Goal: Book appointment/travel/reservation

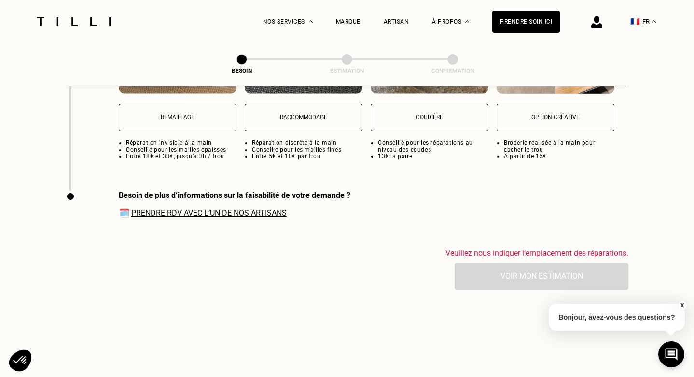
click at [181, 114] on p "Remaillage" at bounding box center [177, 117] width 107 height 7
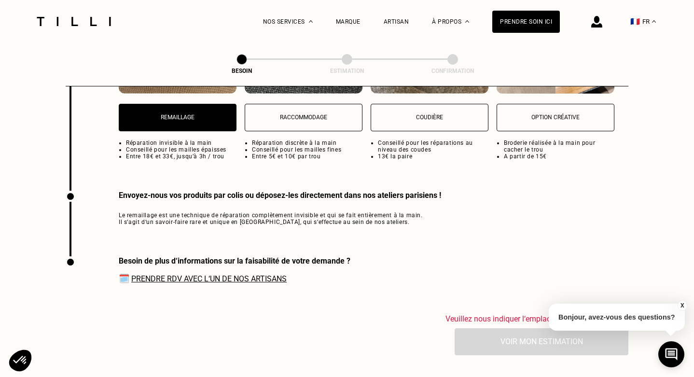
scroll to position [1456, 0]
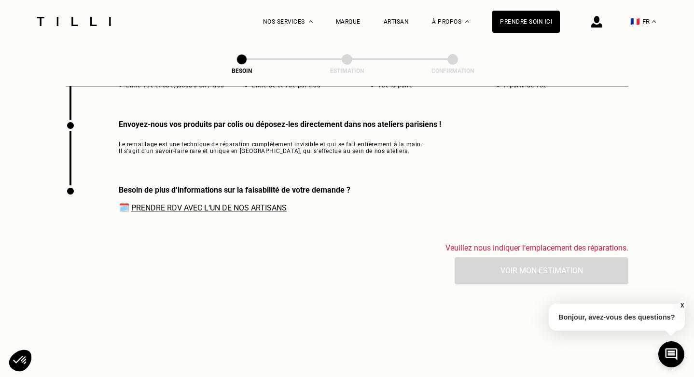
click at [216, 203] on link "Prendre RDV avec l‘un de nos artisans" at bounding box center [208, 207] width 155 height 9
click at [82, 24] on img at bounding box center [73, 21] width 81 height 9
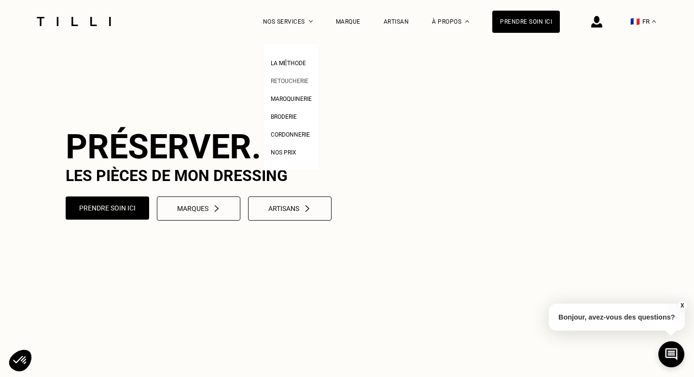
click at [285, 81] on span "Retoucherie" at bounding box center [290, 81] width 38 height 7
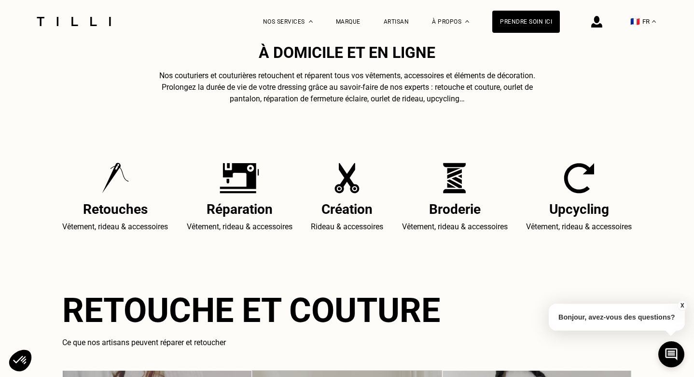
scroll to position [349, 0]
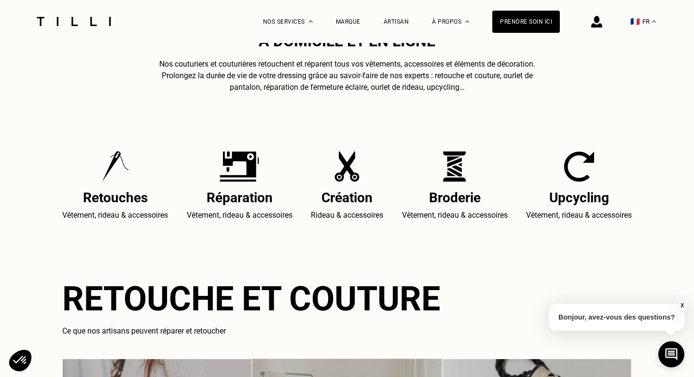
click at [229, 168] on img at bounding box center [240, 166] width 40 height 31
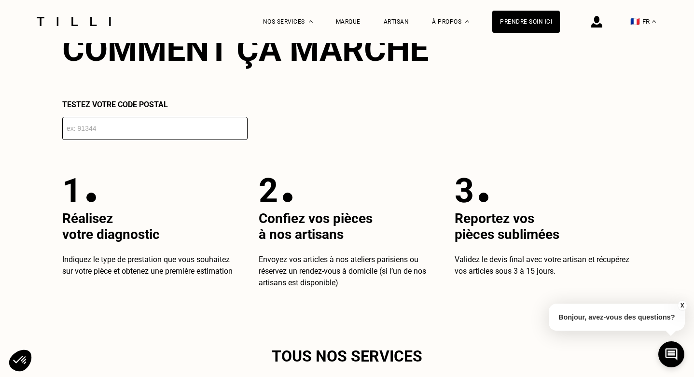
scroll to position [1725, 0]
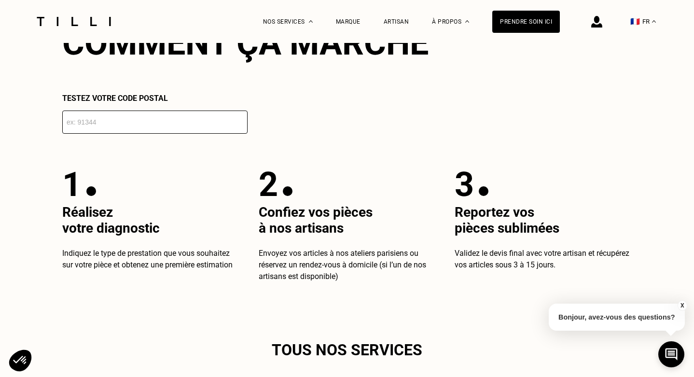
click at [159, 116] on input "number" at bounding box center [154, 122] width 185 height 23
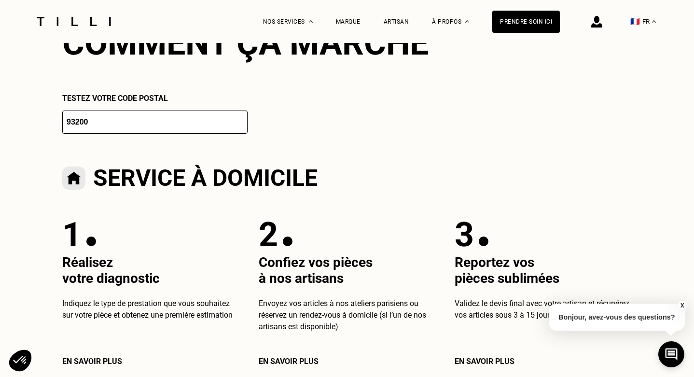
type input "93200"
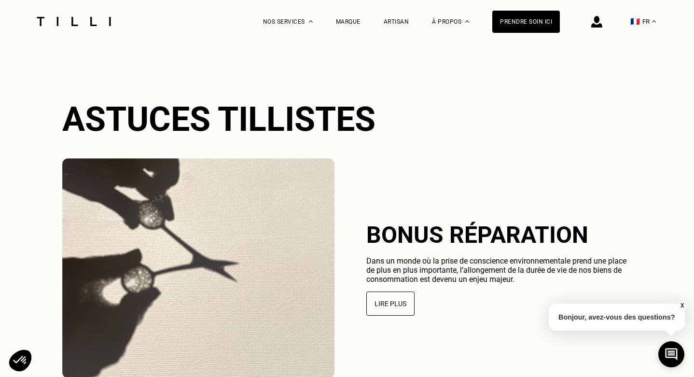
scroll to position [2300, 0]
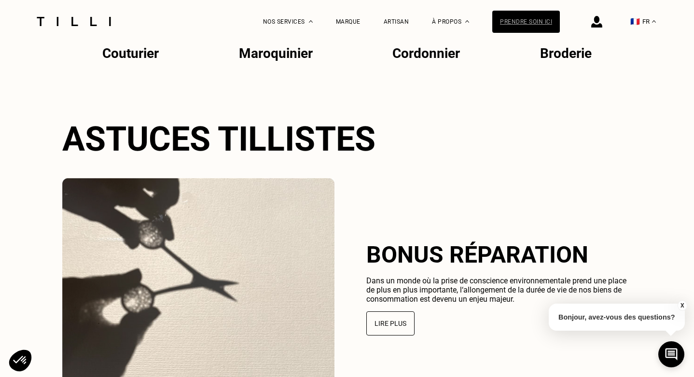
click at [517, 24] on div "Prendre soin ici" at bounding box center [526, 22] width 68 height 22
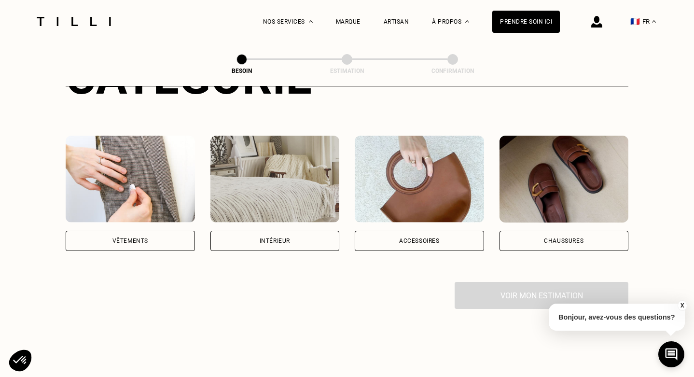
scroll to position [199, 0]
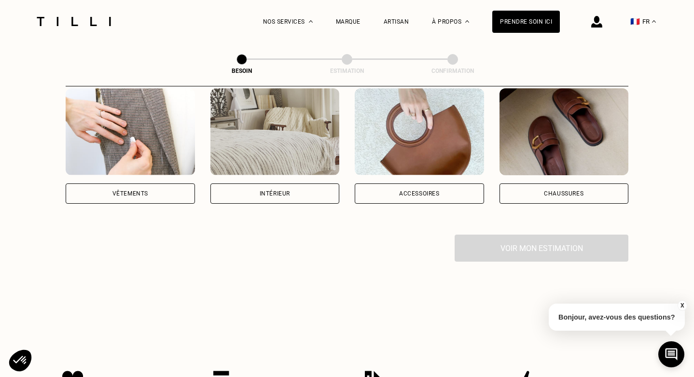
click at [141, 191] on div "Vêtements" at bounding box center [130, 194] width 36 height 6
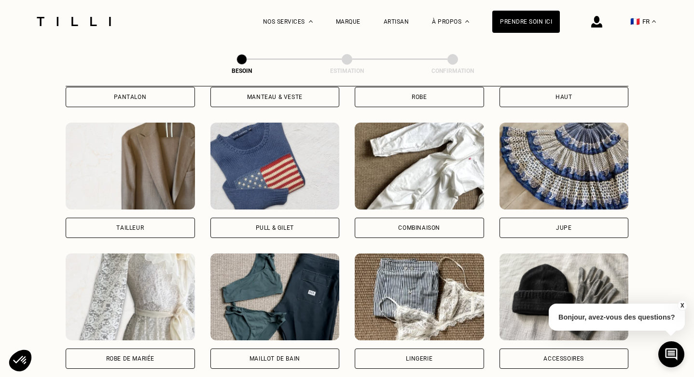
scroll to position [564, 0]
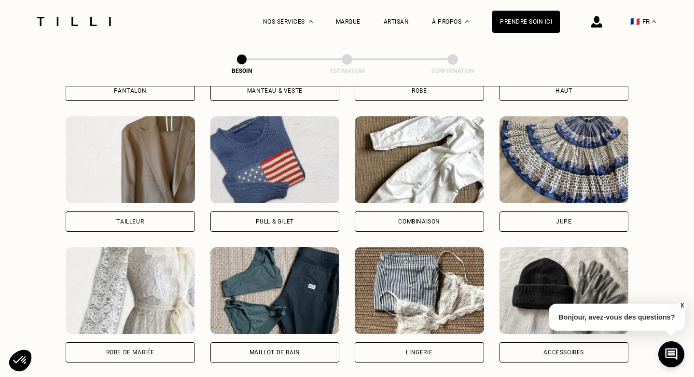
click at [240, 215] on div "Pull & gilet" at bounding box center [274, 221] width 129 height 20
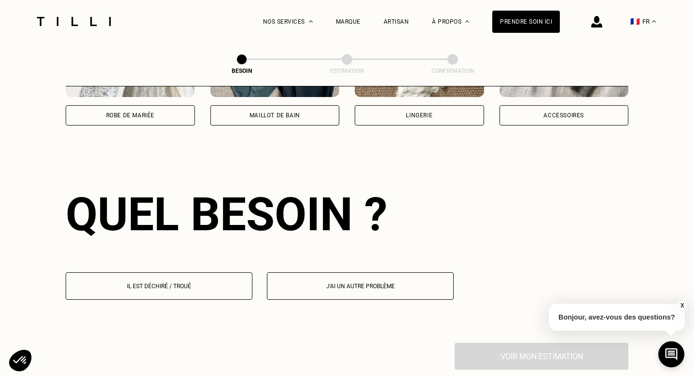
scroll to position [838, 0]
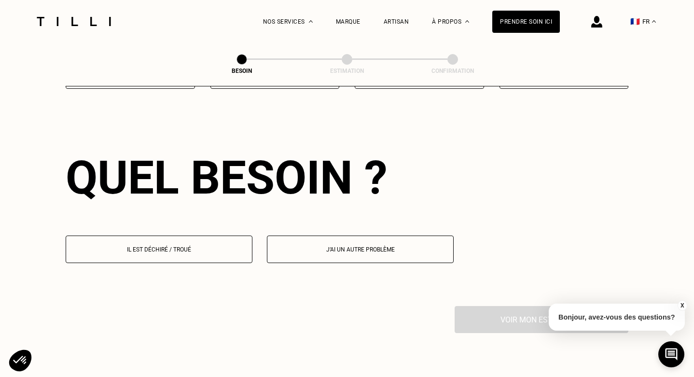
click at [180, 246] on p "Il est déchiré / troué" at bounding box center [159, 249] width 176 height 7
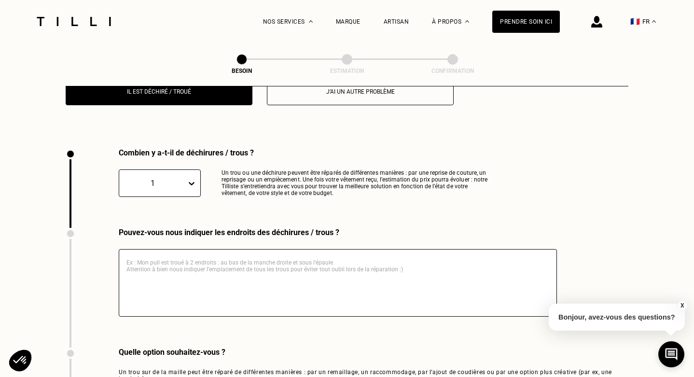
scroll to position [1024, 0]
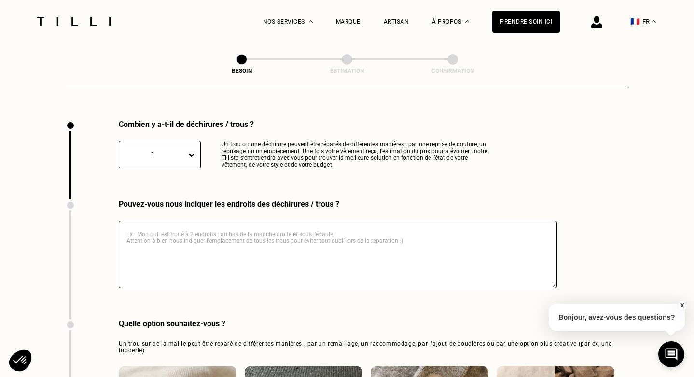
click at [192, 223] on textarea at bounding box center [338, 255] width 438 height 68
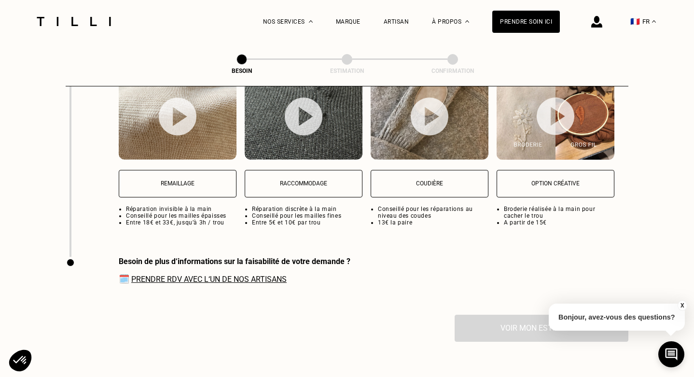
scroll to position [1321, 0]
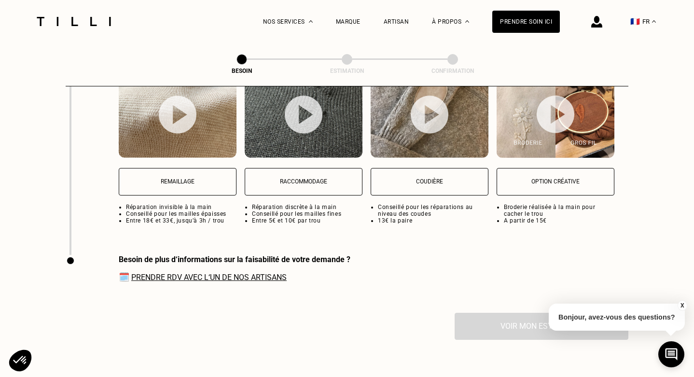
type textarea "Mailles sautées au niveau de la poitrine (un peu en dessous) gauche"
click at [168, 178] on button "Remaillage" at bounding box center [178, 182] width 118 height 28
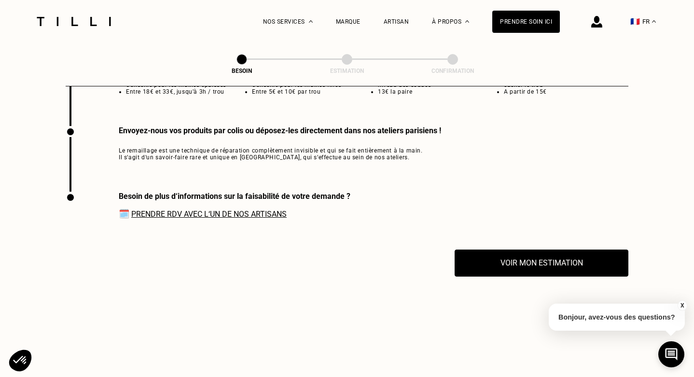
scroll to position [1456, 0]
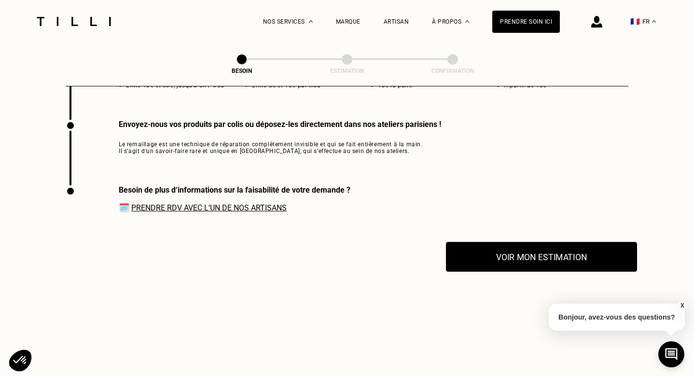
click at [500, 248] on button "Voir mon estimation" at bounding box center [541, 257] width 191 height 30
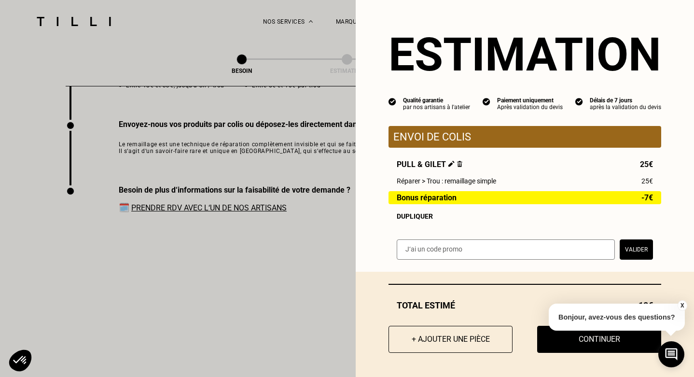
scroll to position [3, 0]
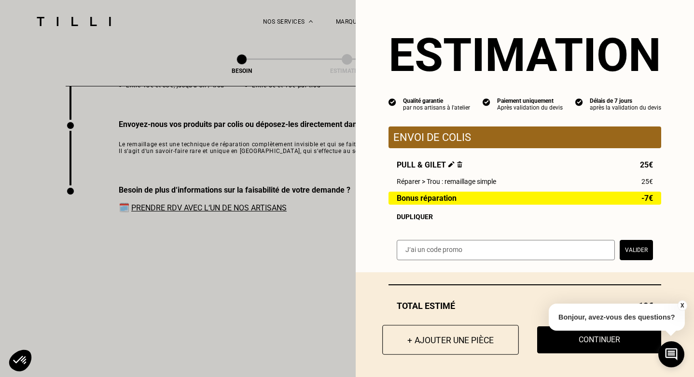
click at [433, 336] on button "+ Ajouter une pièce" at bounding box center [450, 340] width 137 height 30
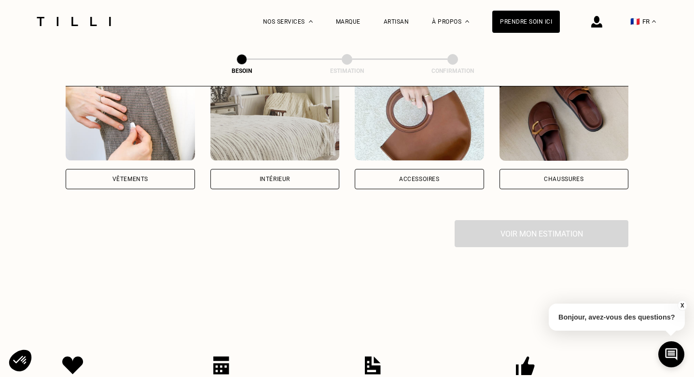
scroll to position [172, 0]
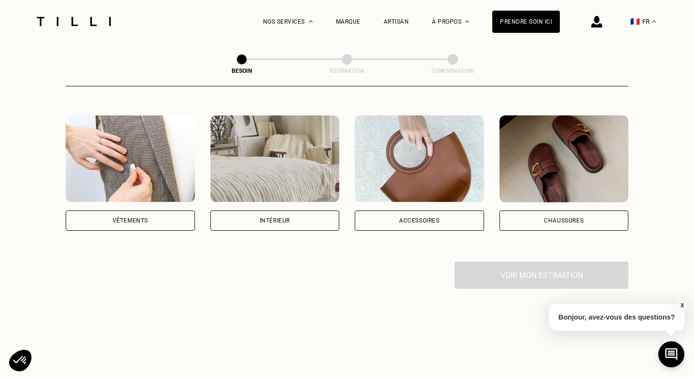
click at [147, 210] on div "Vêtements" at bounding box center [130, 220] width 129 height 20
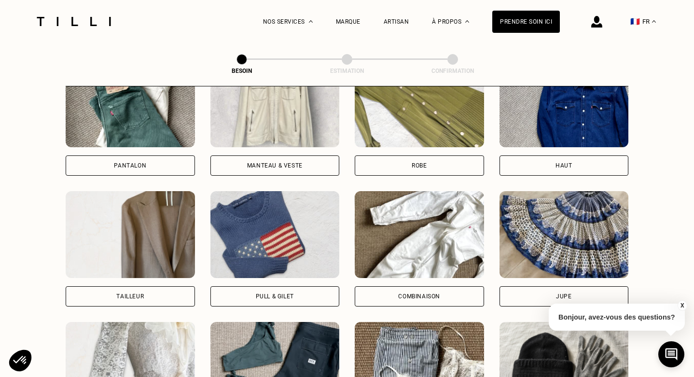
scroll to position [542, 0]
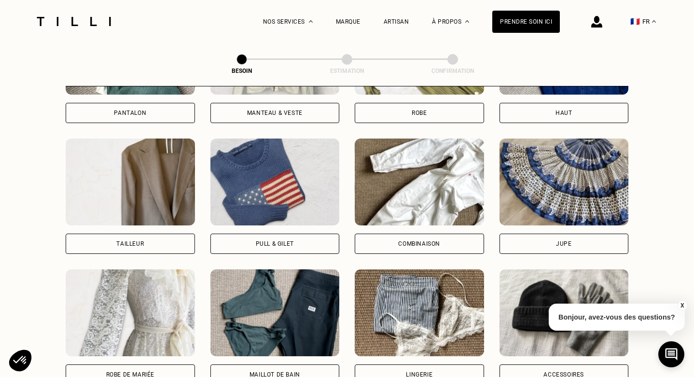
click at [247, 239] on div "Pull & gilet" at bounding box center [274, 244] width 129 height 20
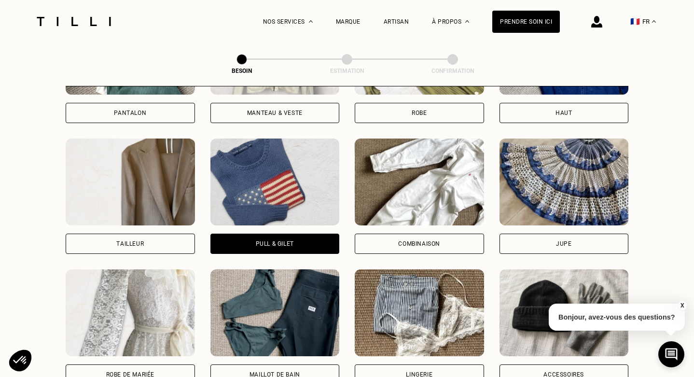
scroll to position [838, 0]
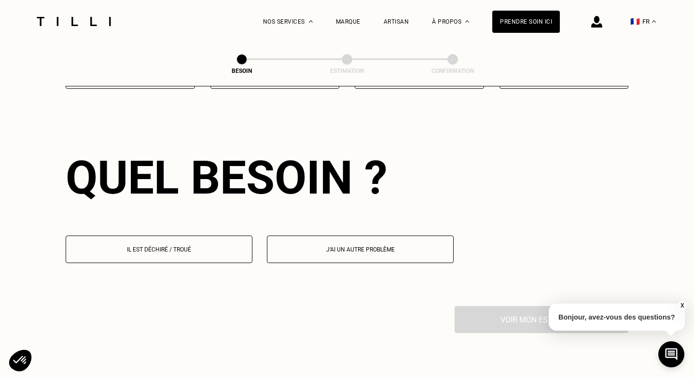
click at [211, 246] on p "Il est déchiré / troué" at bounding box center [159, 249] width 176 height 7
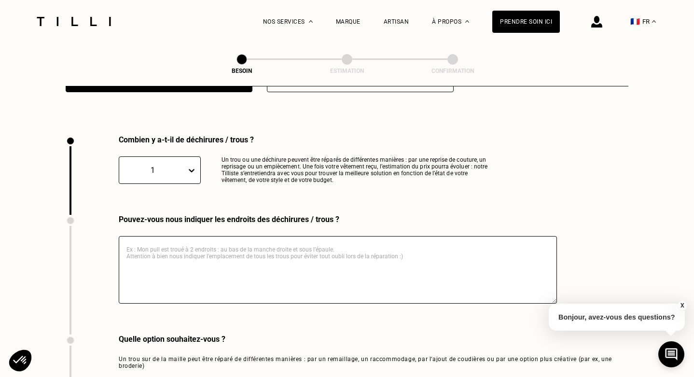
scroll to position [1024, 0]
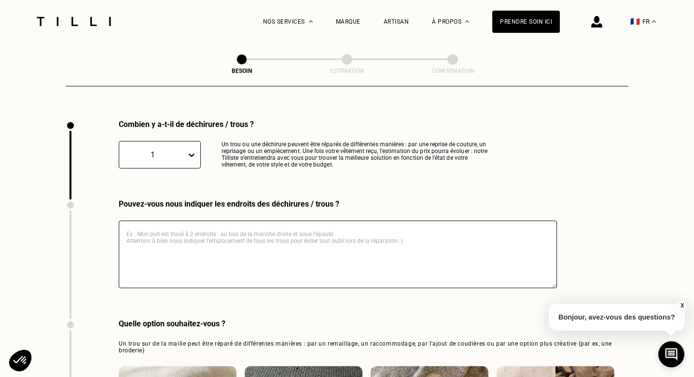
click at [213, 242] on textarea at bounding box center [338, 255] width 438 height 68
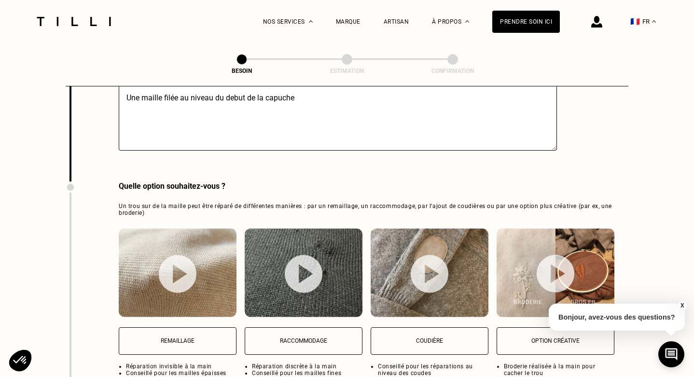
scroll to position [1323, 0]
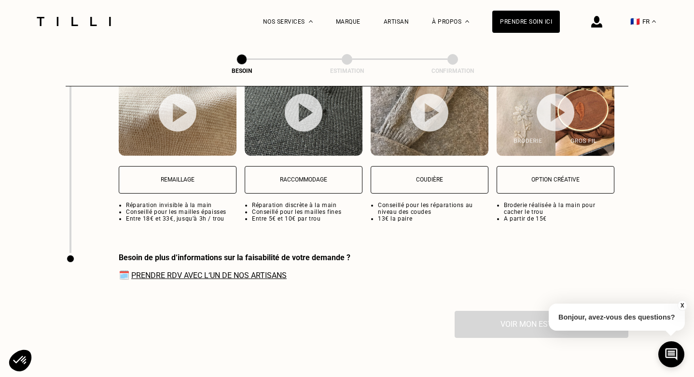
type textarea "Une maille filée au niveau du debut de la capuche"
click at [178, 176] on p "Remaillage" at bounding box center [177, 179] width 107 height 7
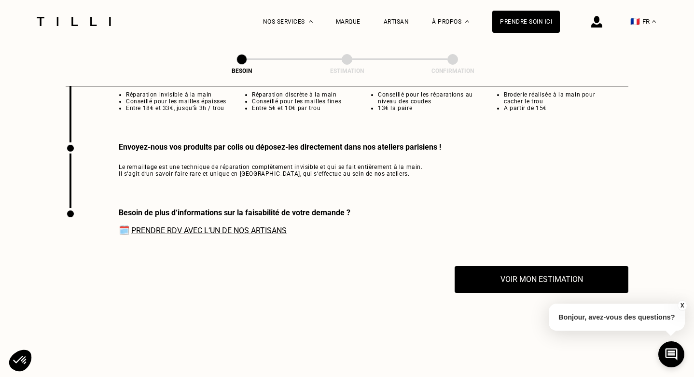
scroll to position [1456, 0]
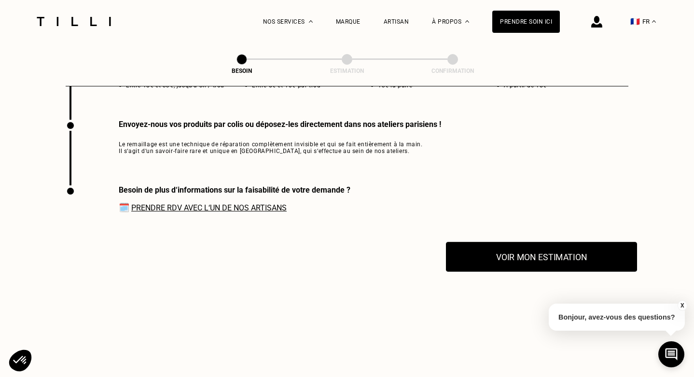
click at [508, 251] on button "Voir mon estimation" at bounding box center [541, 257] width 191 height 30
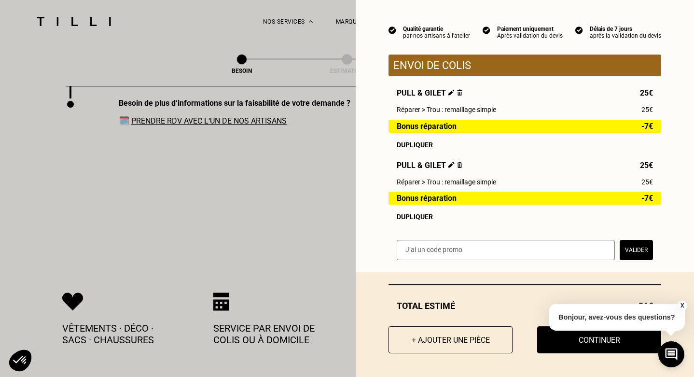
scroll to position [1562, 0]
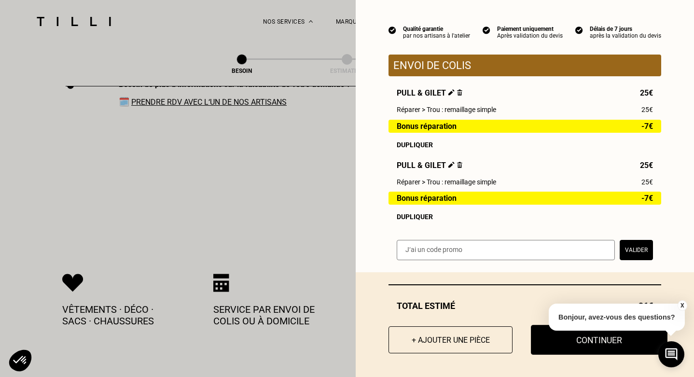
click at [568, 339] on button "Continuer" at bounding box center [599, 340] width 137 height 30
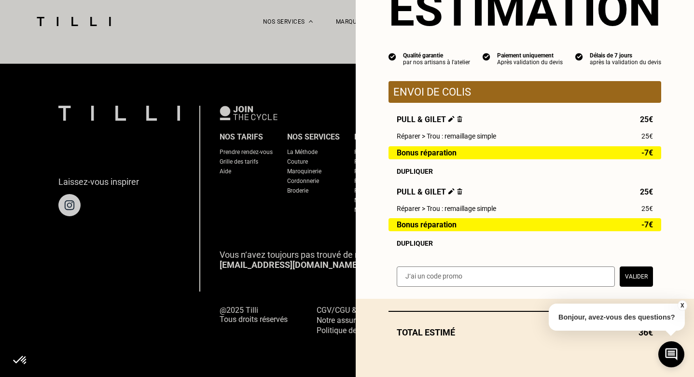
scroll to position [599, 0]
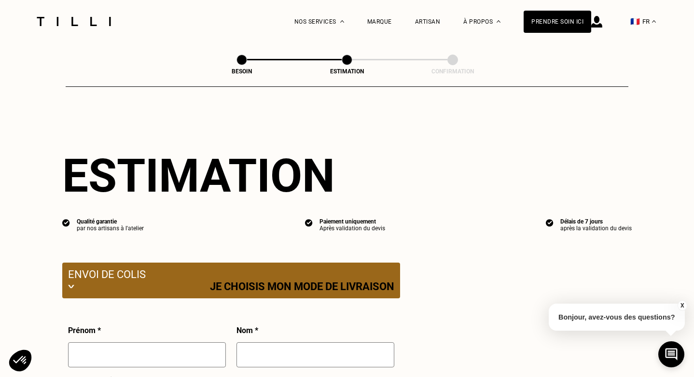
select select "FR"
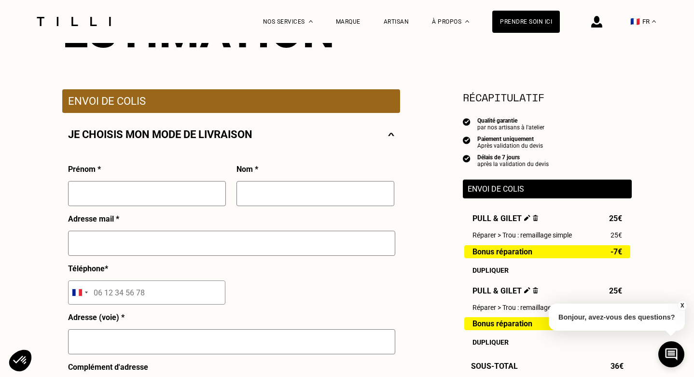
scroll to position [206, 0]
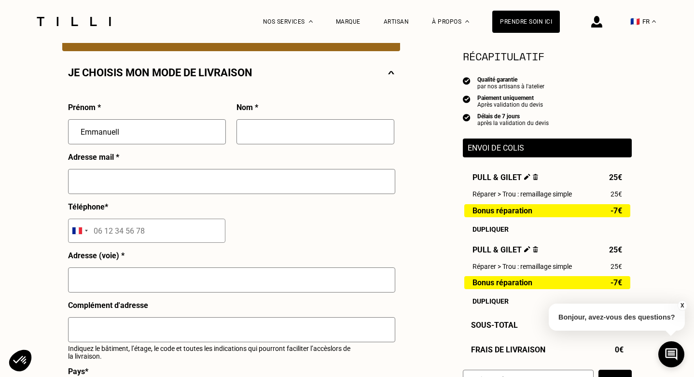
type input "Emmanuelle"
type input "Messean De Selorges"
type input "[STREET_ADDRESS]"
type input "93200"
type input "[GEOGRAPHIC_DATA]"
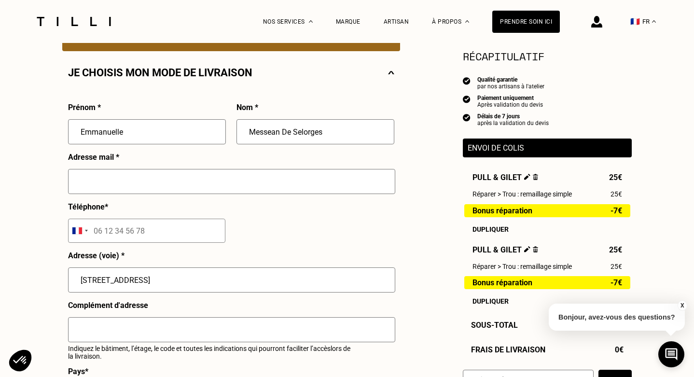
type input "Emmanuelle"
type input "[EMAIL_ADDRESS][DOMAIN_NAME]"
click at [129, 228] on input "tel" at bounding box center [146, 231] width 157 height 24
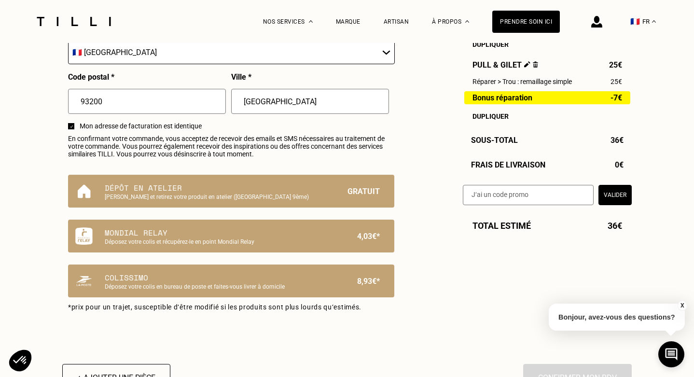
scroll to position [549, 0]
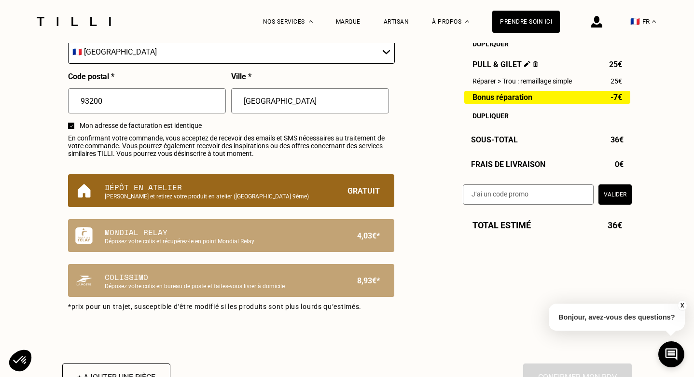
type input "06 83 40 53 96"
click at [252, 195] on p "[PERSON_NAME] et retirez votre produit en atelier ([GEOGRAPHIC_DATA] 9ème)" at bounding box center [215, 196] width 220 height 7
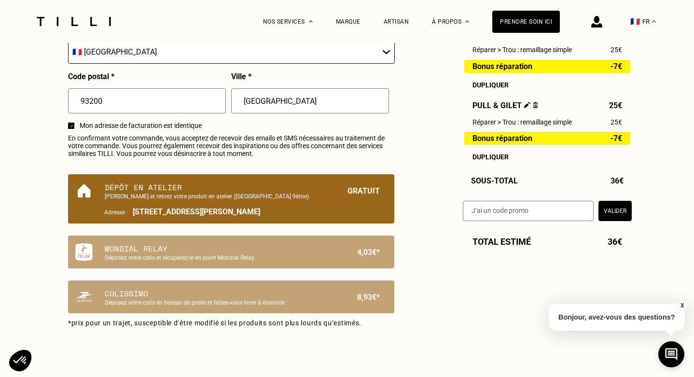
click at [614, 209] on button "Valider" at bounding box center [615, 211] width 33 height 20
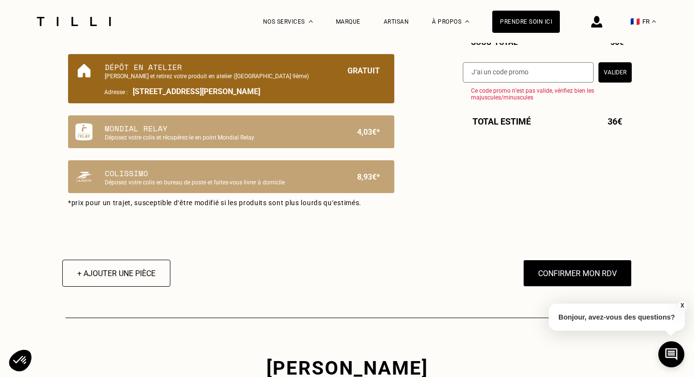
scroll to position [676, 0]
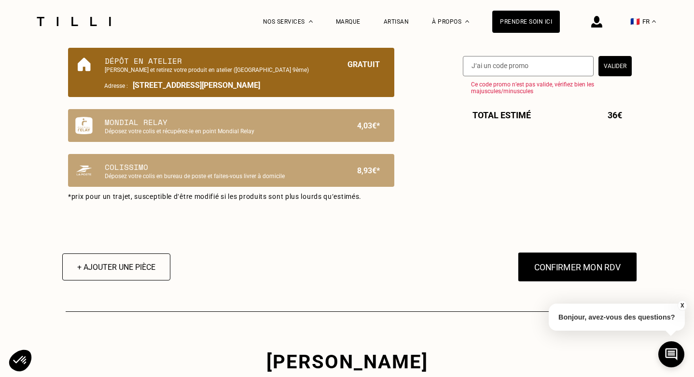
click at [569, 265] on button "Confirmer mon RDV" at bounding box center [578, 267] width 120 height 30
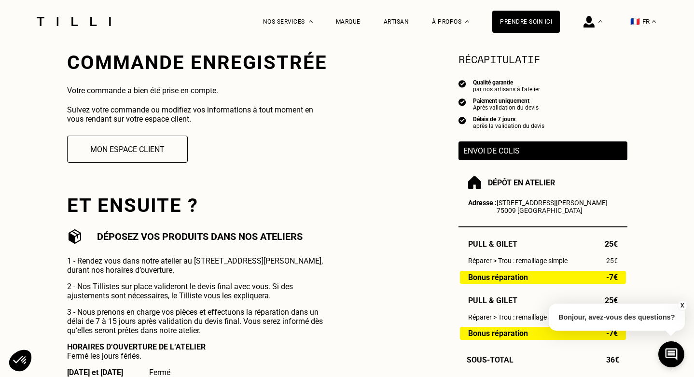
scroll to position [184, 0]
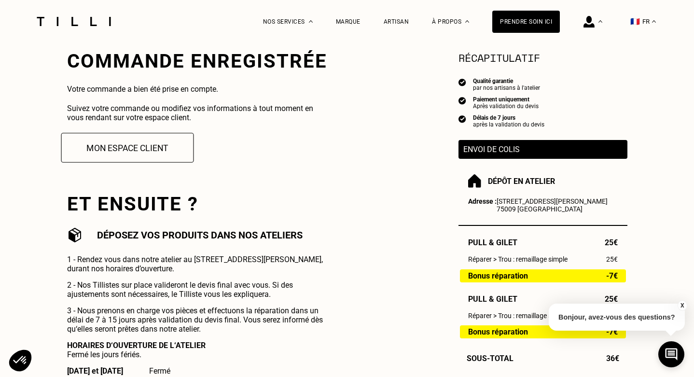
click at [142, 147] on button "Mon espace client" at bounding box center [127, 148] width 133 height 30
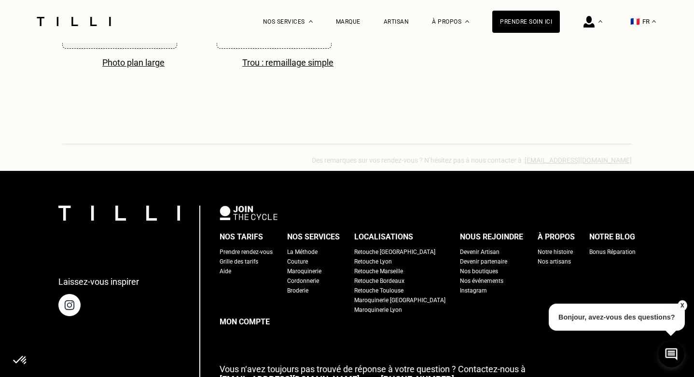
scroll to position [939, 0]
